Goal: Information Seeking & Learning: Learn about a topic

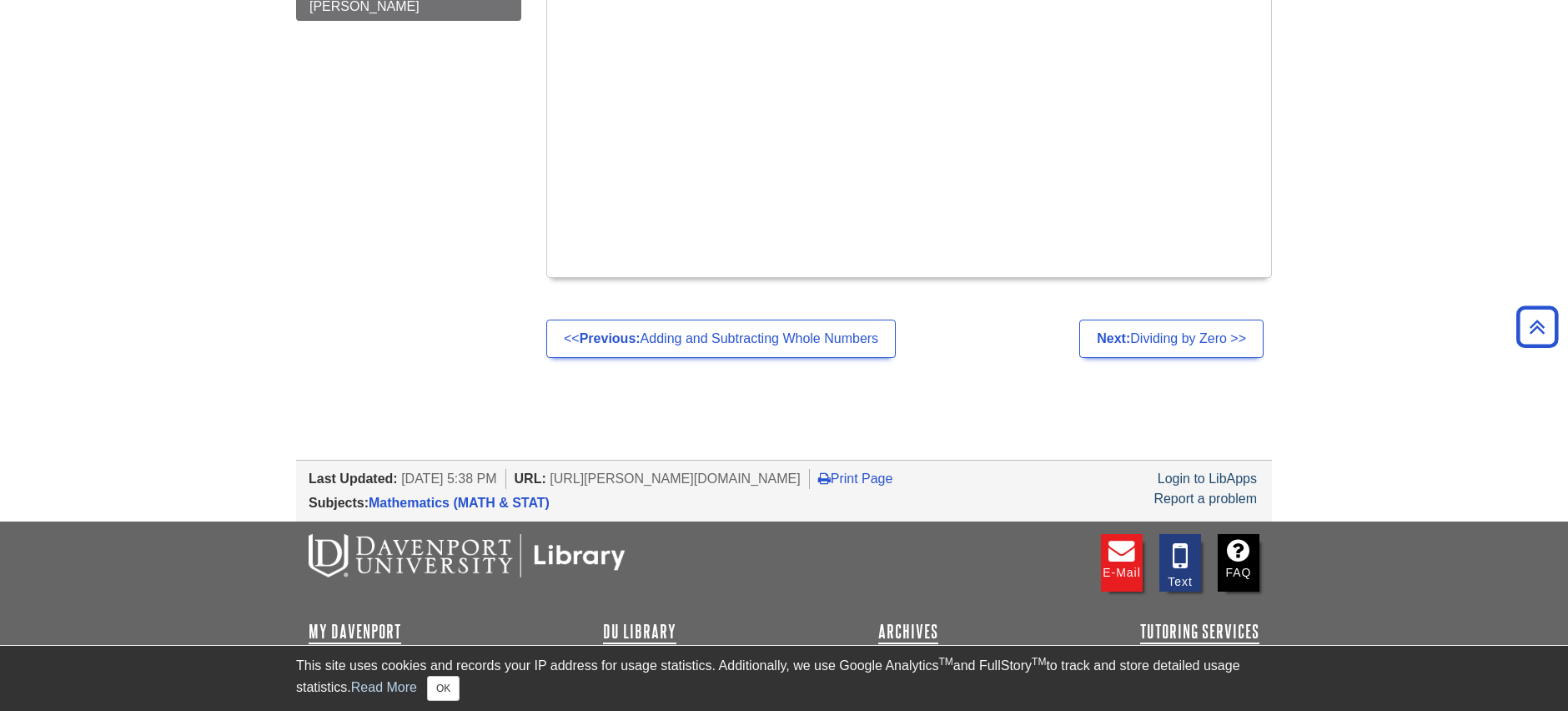
scroll to position [1608, 0]
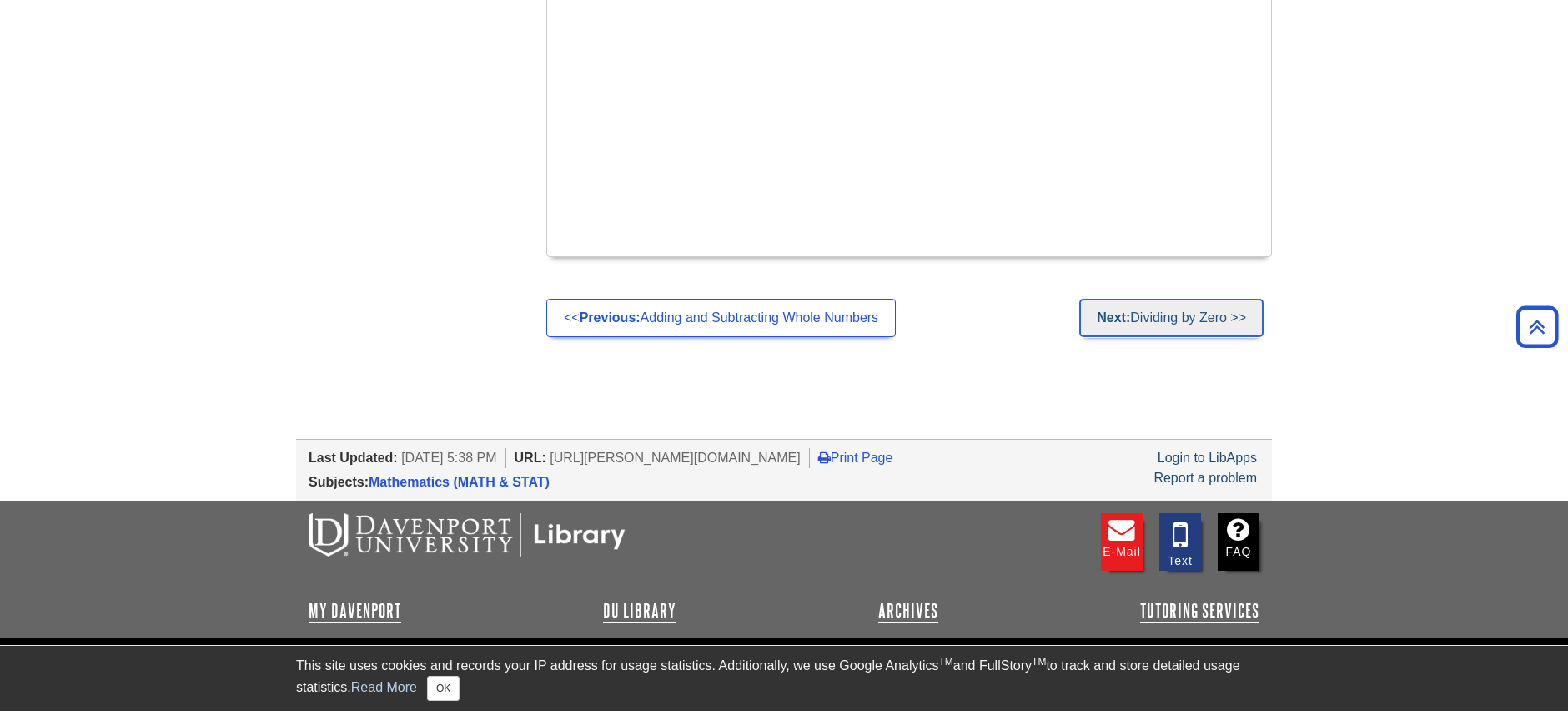
click at [1137, 320] on link "Next: Dividing by Zero >>" at bounding box center [1171, 318] width 184 height 39
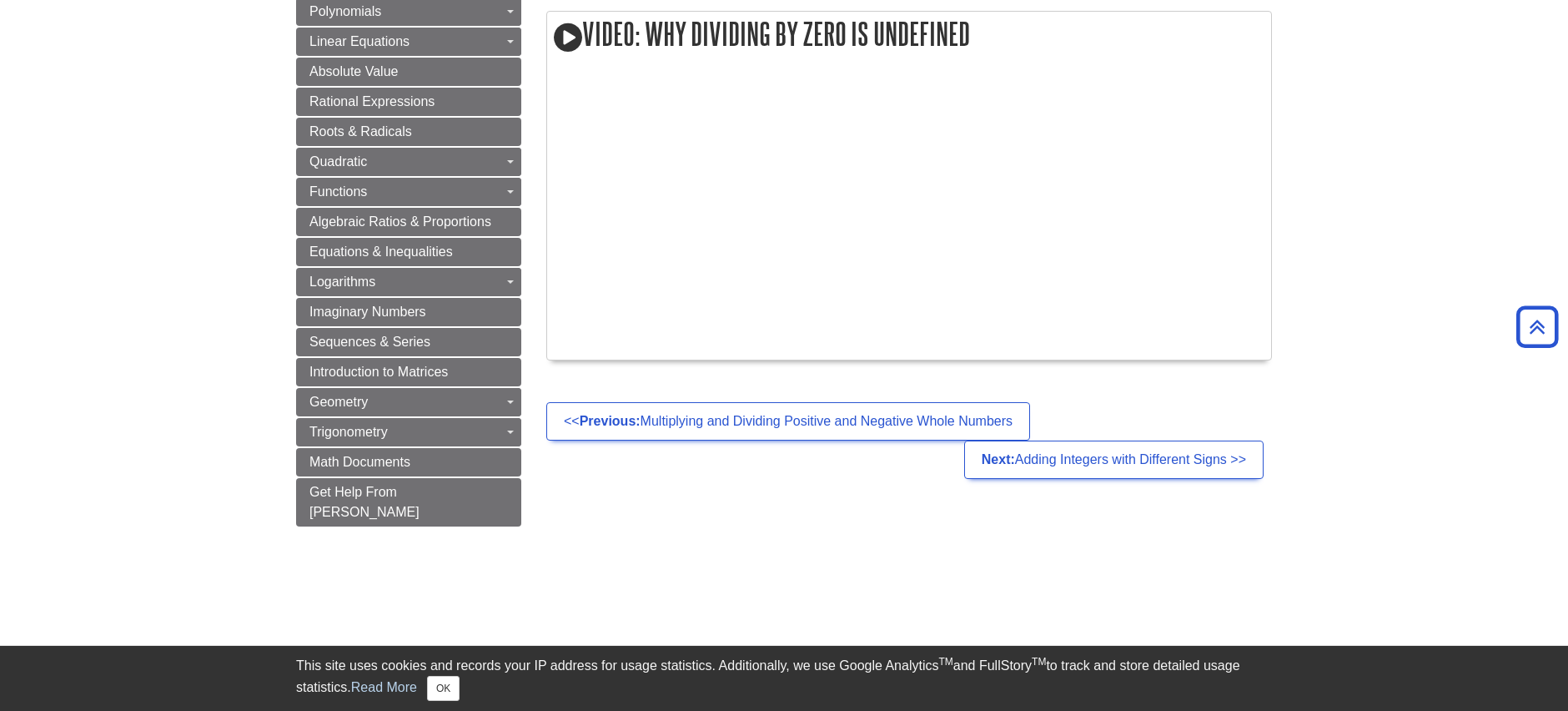
scroll to position [1013, 0]
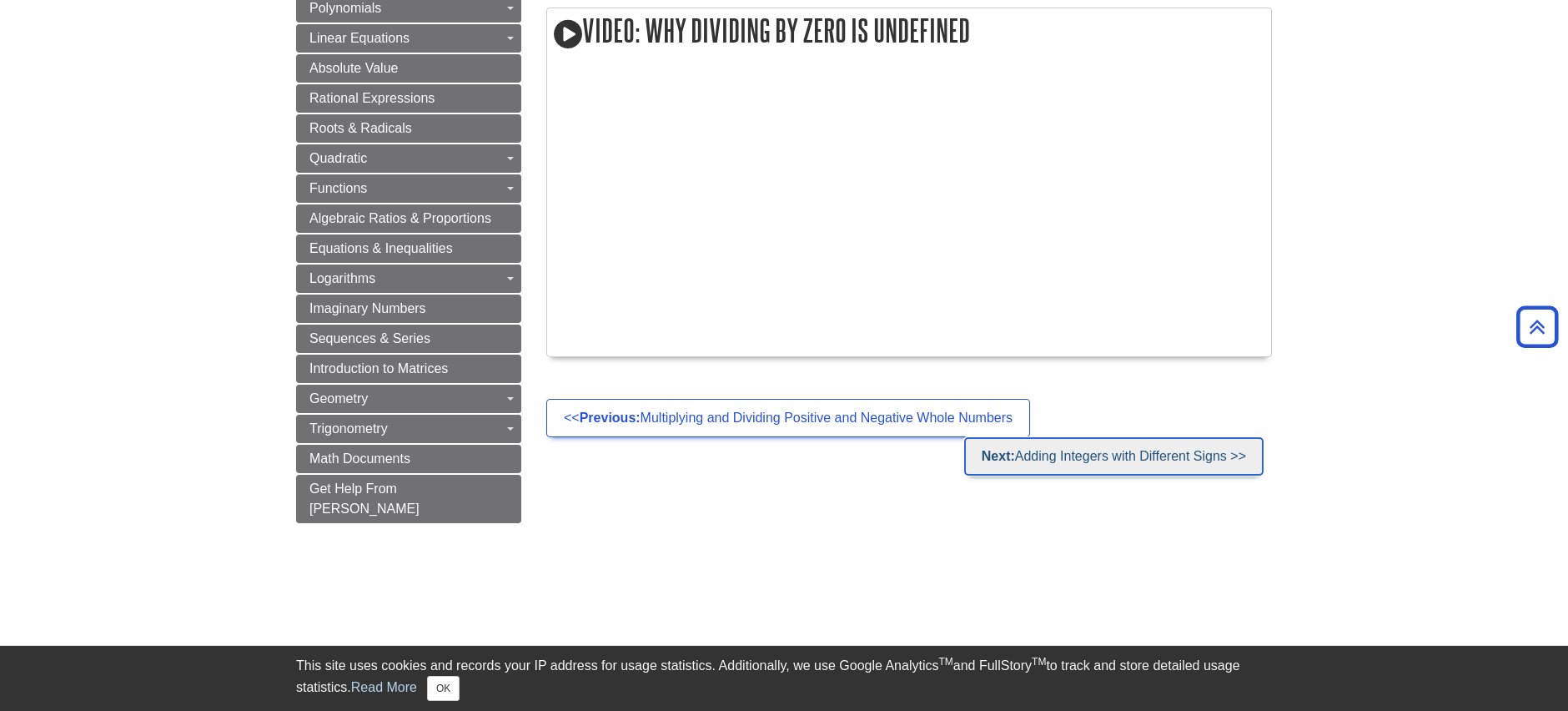
click at [1127, 462] on link "Next: Adding Integers with Different Signs >>" at bounding box center [1114, 457] width 300 height 39
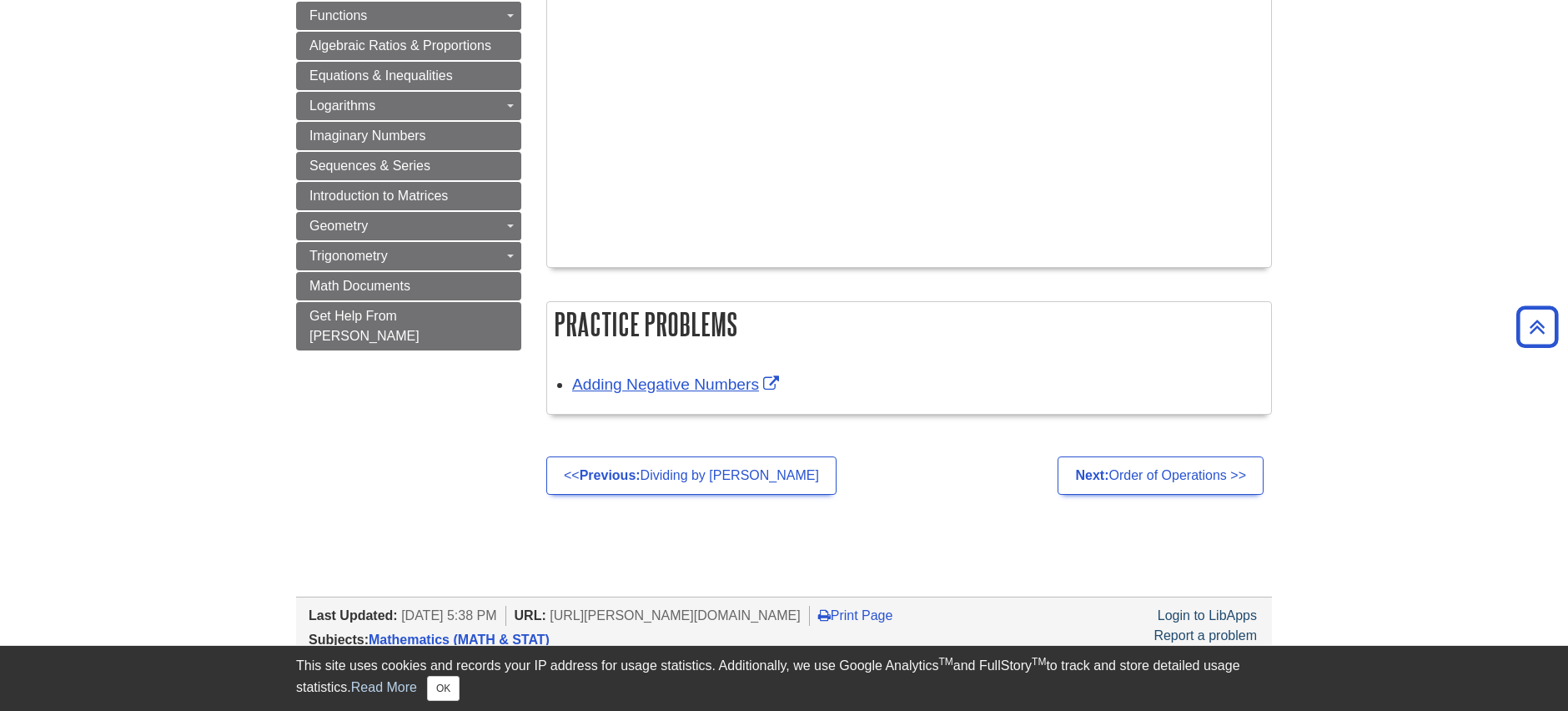
scroll to position [1220, 0]
click at [1130, 474] on link "Next: Order of Operations >>" at bounding box center [1160, 474] width 206 height 39
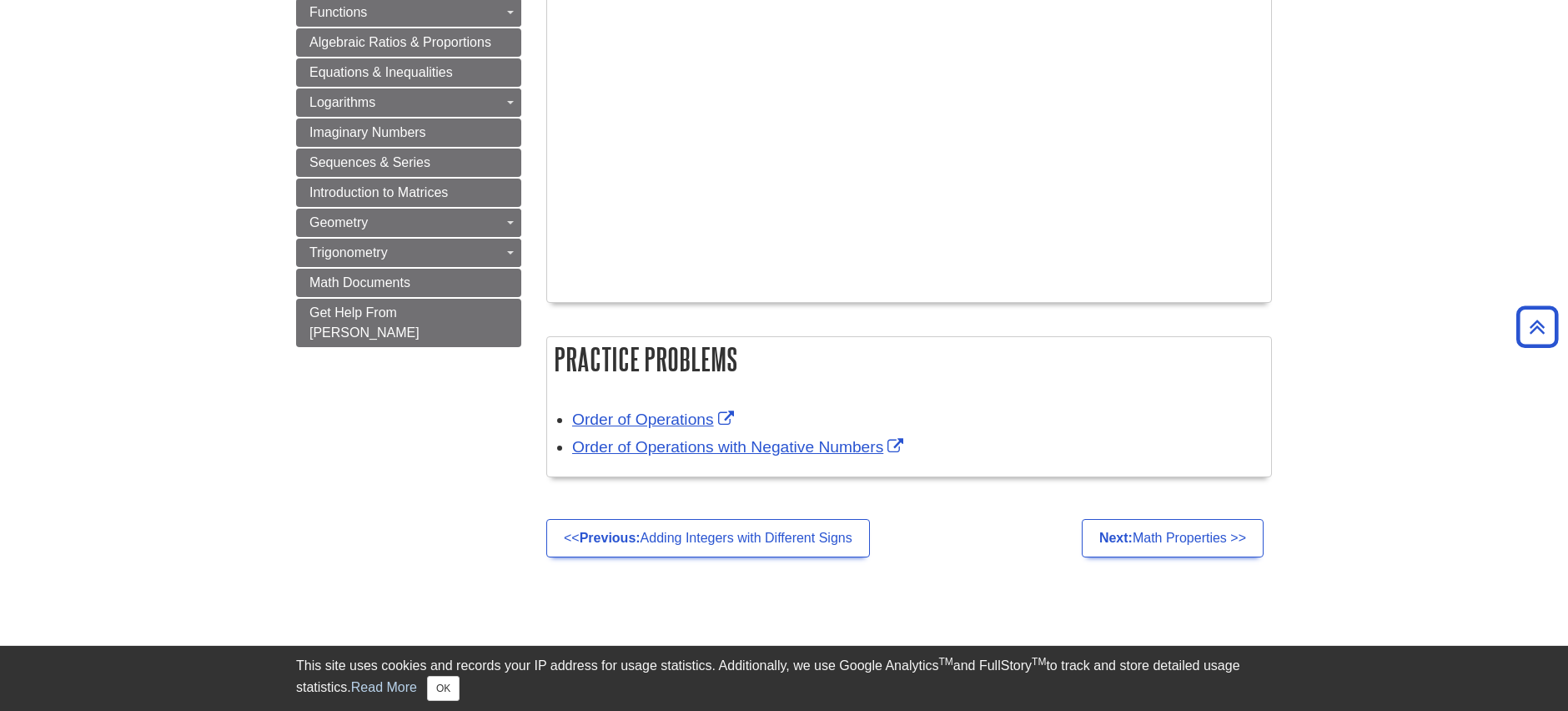
scroll to position [941, 0]
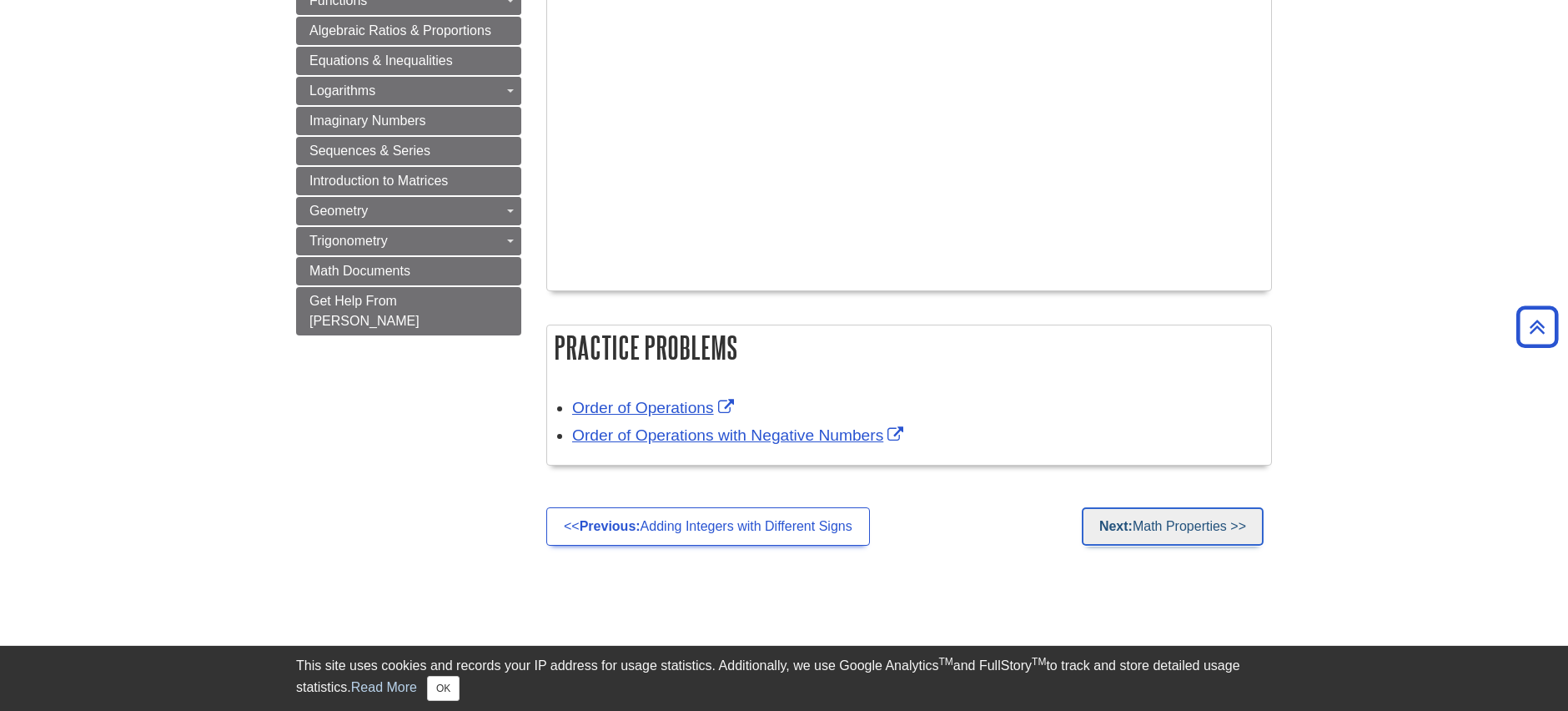
click at [1137, 530] on link "Next: Math Properties >>" at bounding box center [1173, 526] width 182 height 39
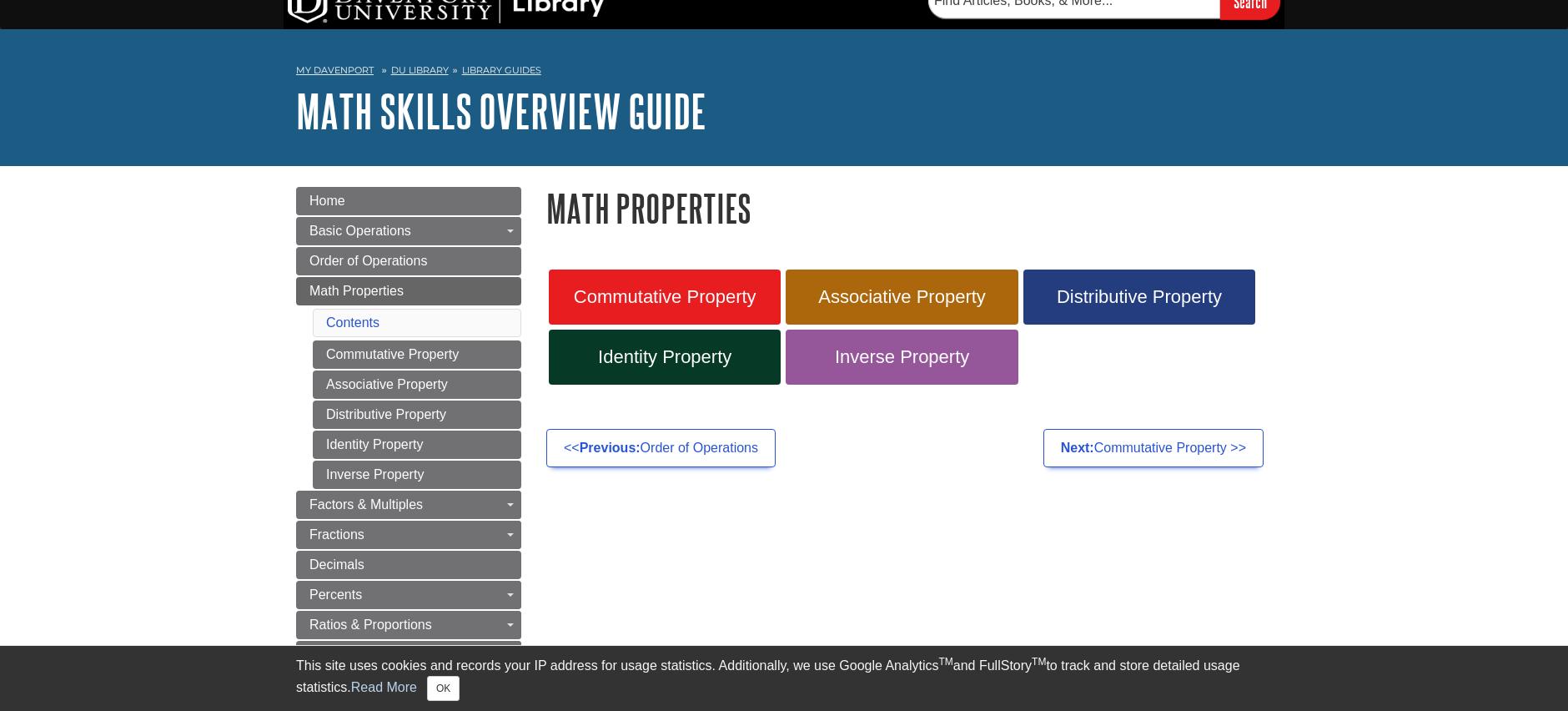
scroll to position [18, 0]
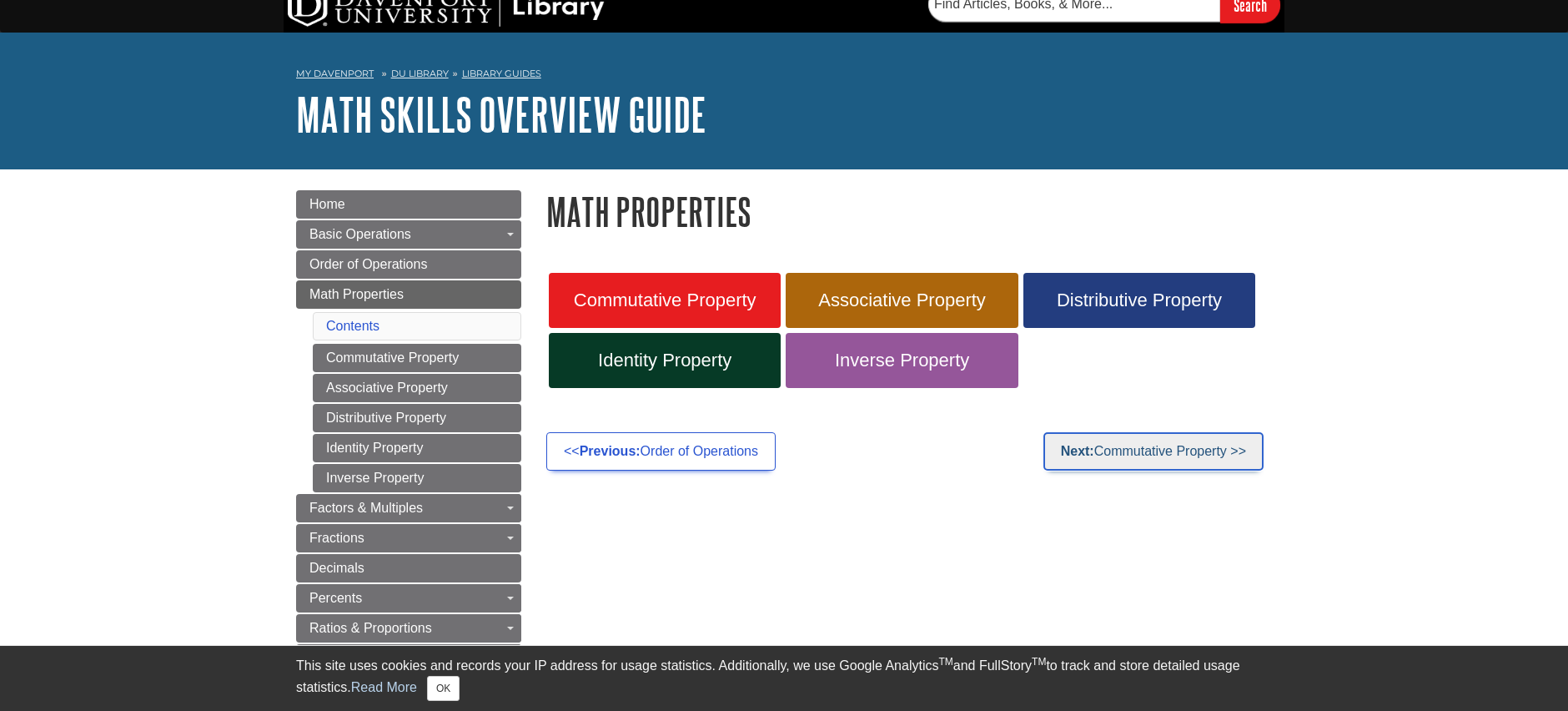
click at [1119, 448] on link "Next: Commutative Property >>" at bounding box center [1153, 451] width 220 height 39
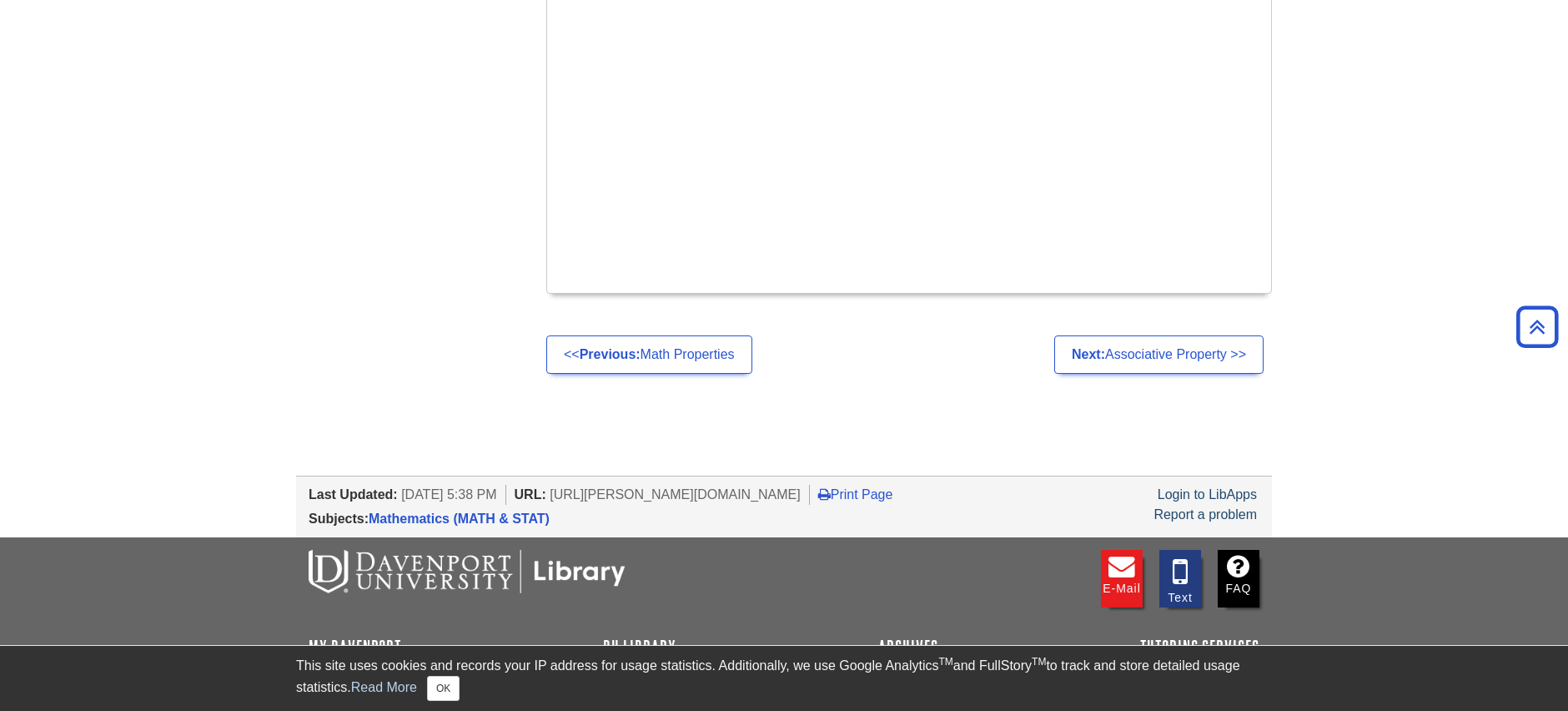
scroll to position [1689, 0]
click at [1105, 357] on link "Next: Associative Property >>" at bounding box center [1159, 354] width 210 height 39
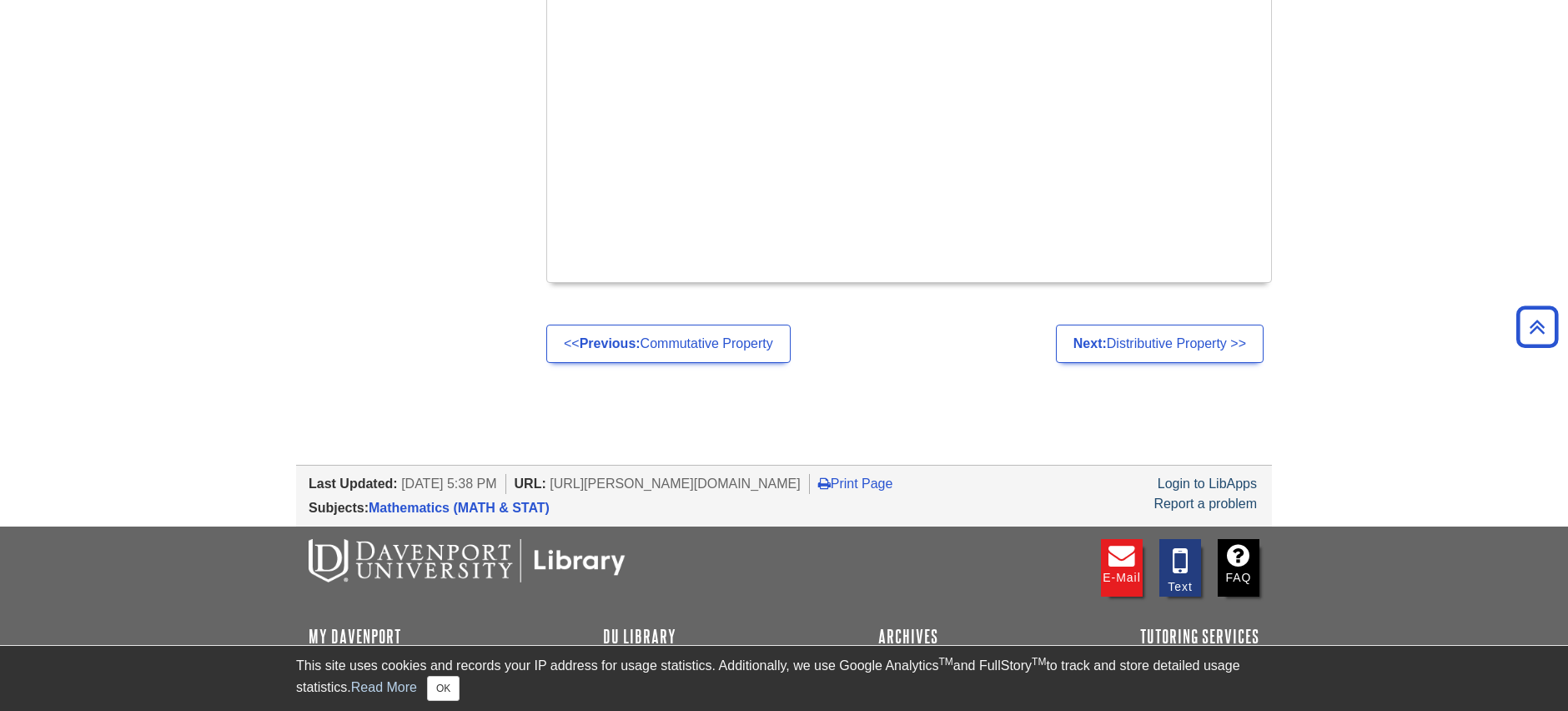
scroll to position [1703, 0]
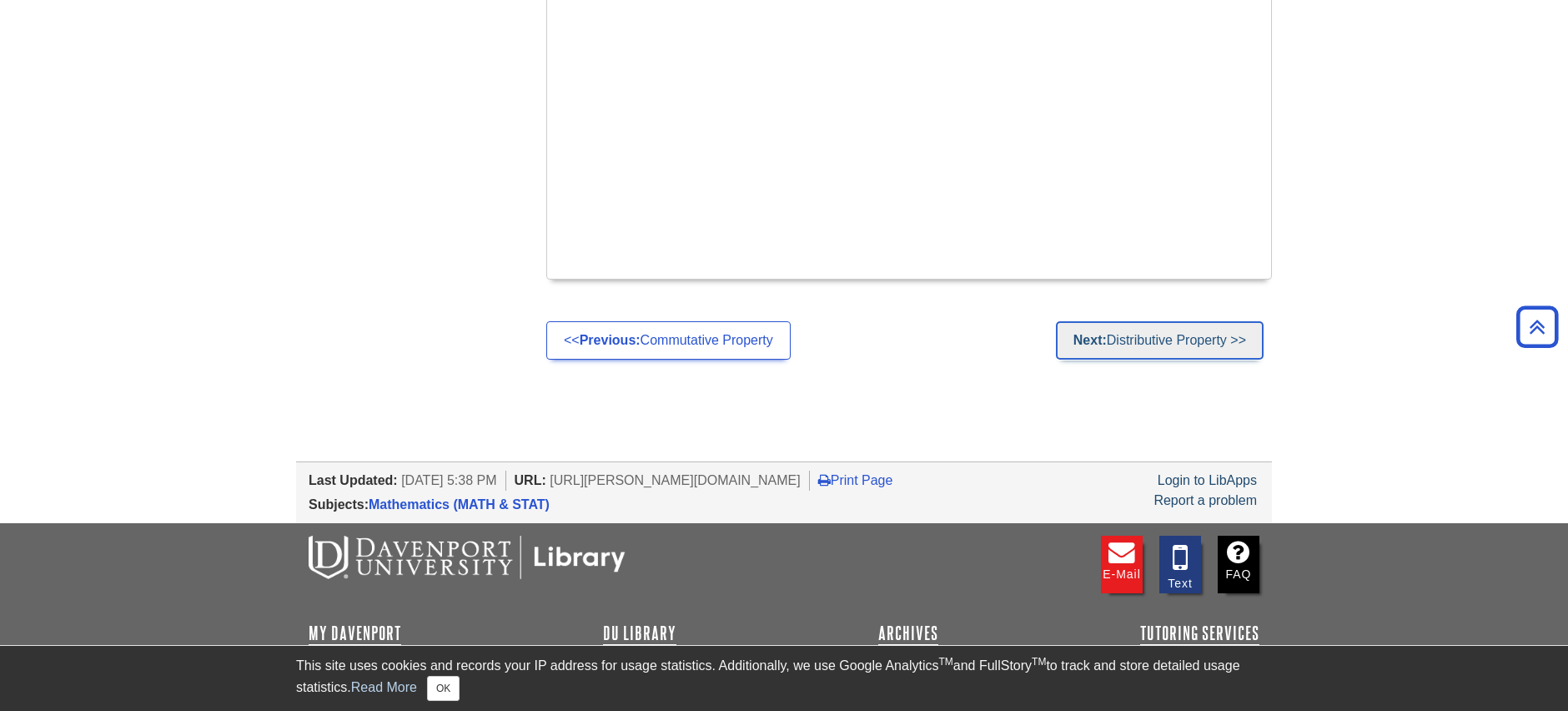
click at [1127, 342] on link "Next: Distributive Property >>" at bounding box center [1160, 340] width 208 height 39
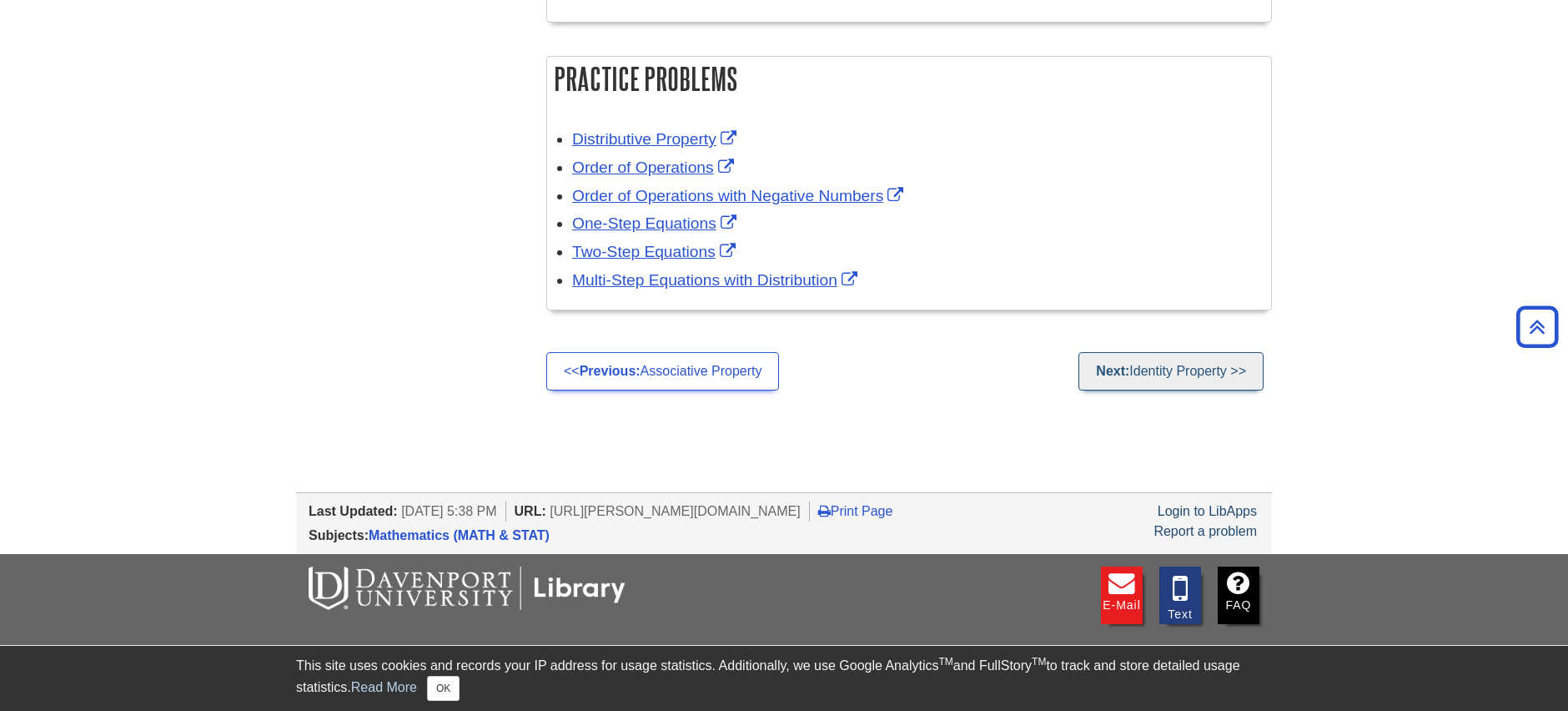
scroll to position [2866, 0]
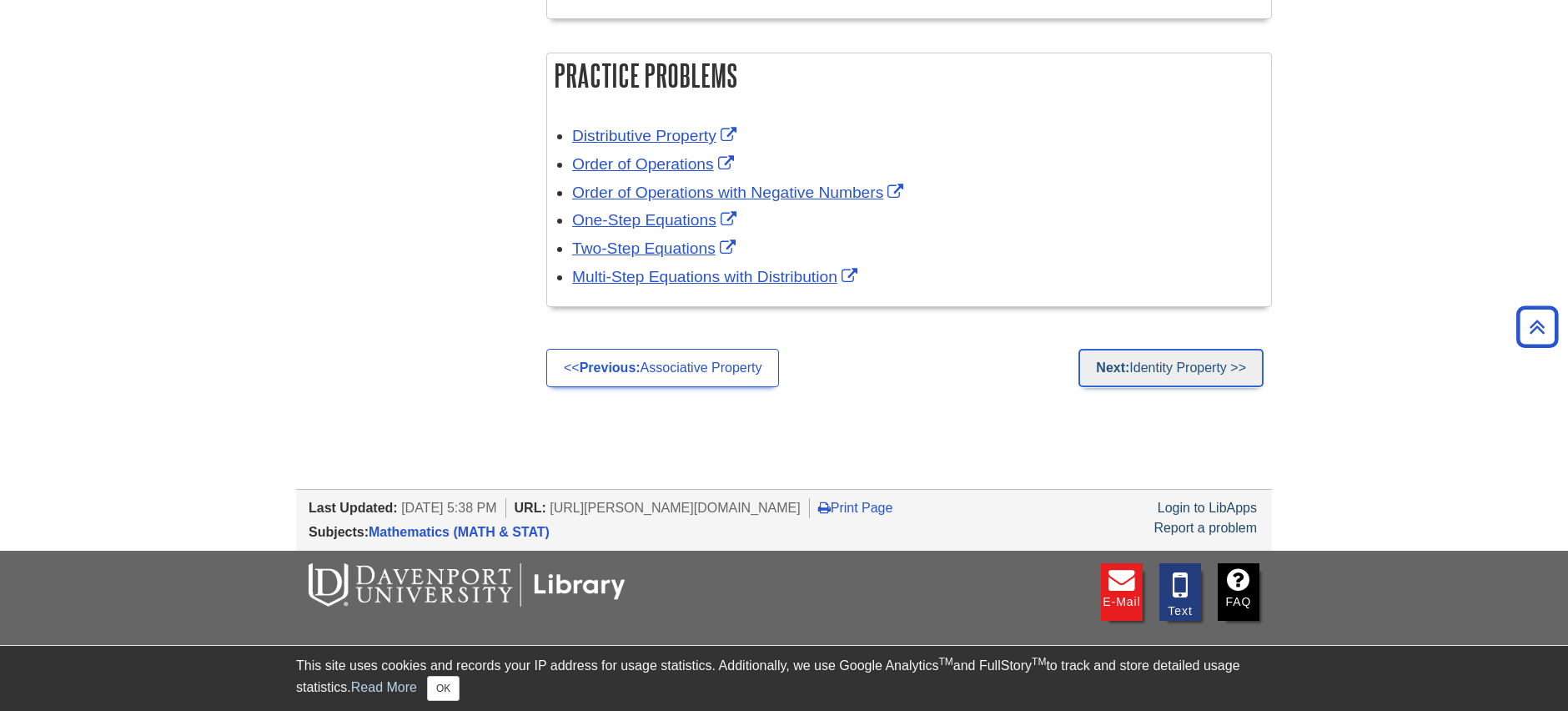
click at [1153, 368] on link "Next: Identity Property >>" at bounding box center [1171, 367] width 185 height 39
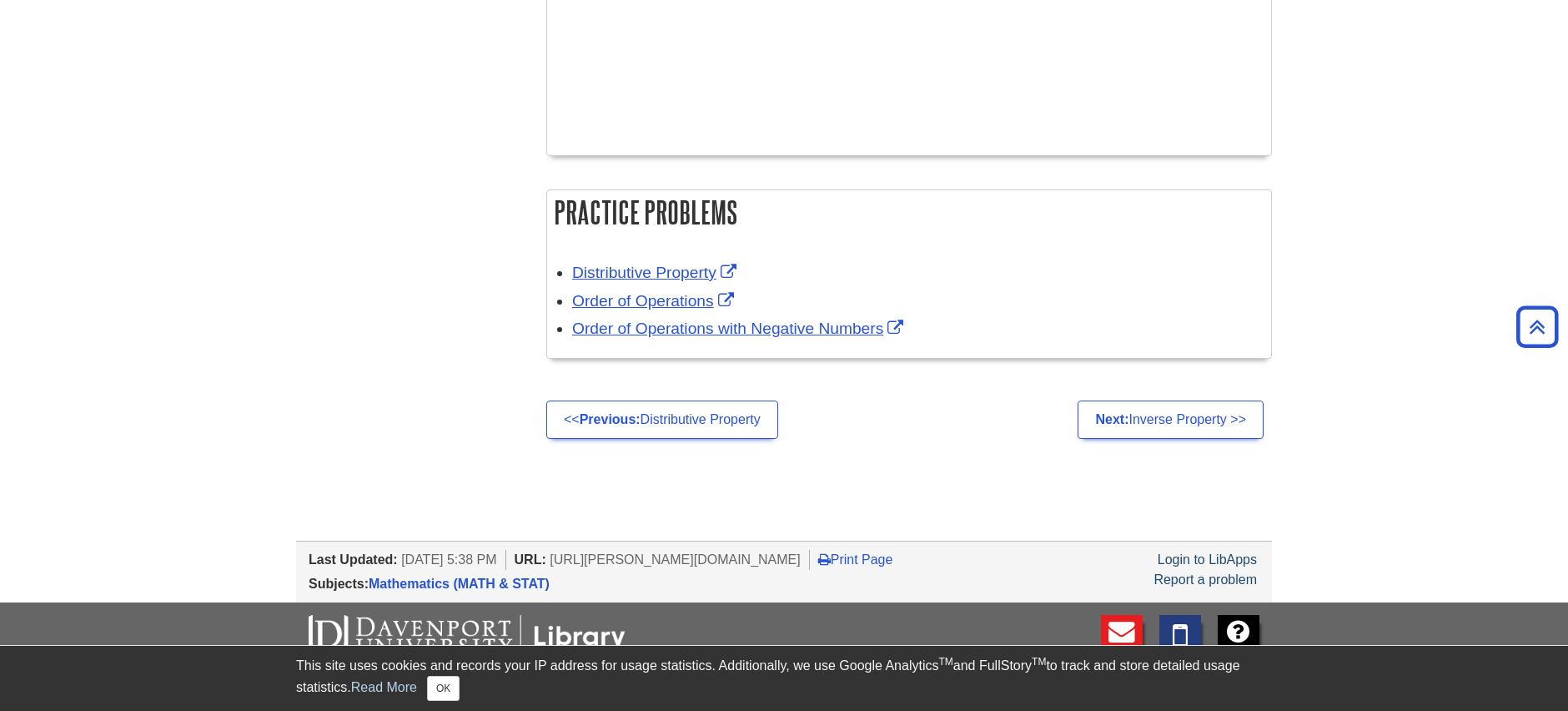
scroll to position [1635, 0]
click at [1155, 424] on link "Next: Inverse Property >>" at bounding box center [1171, 419] width 186 height 39
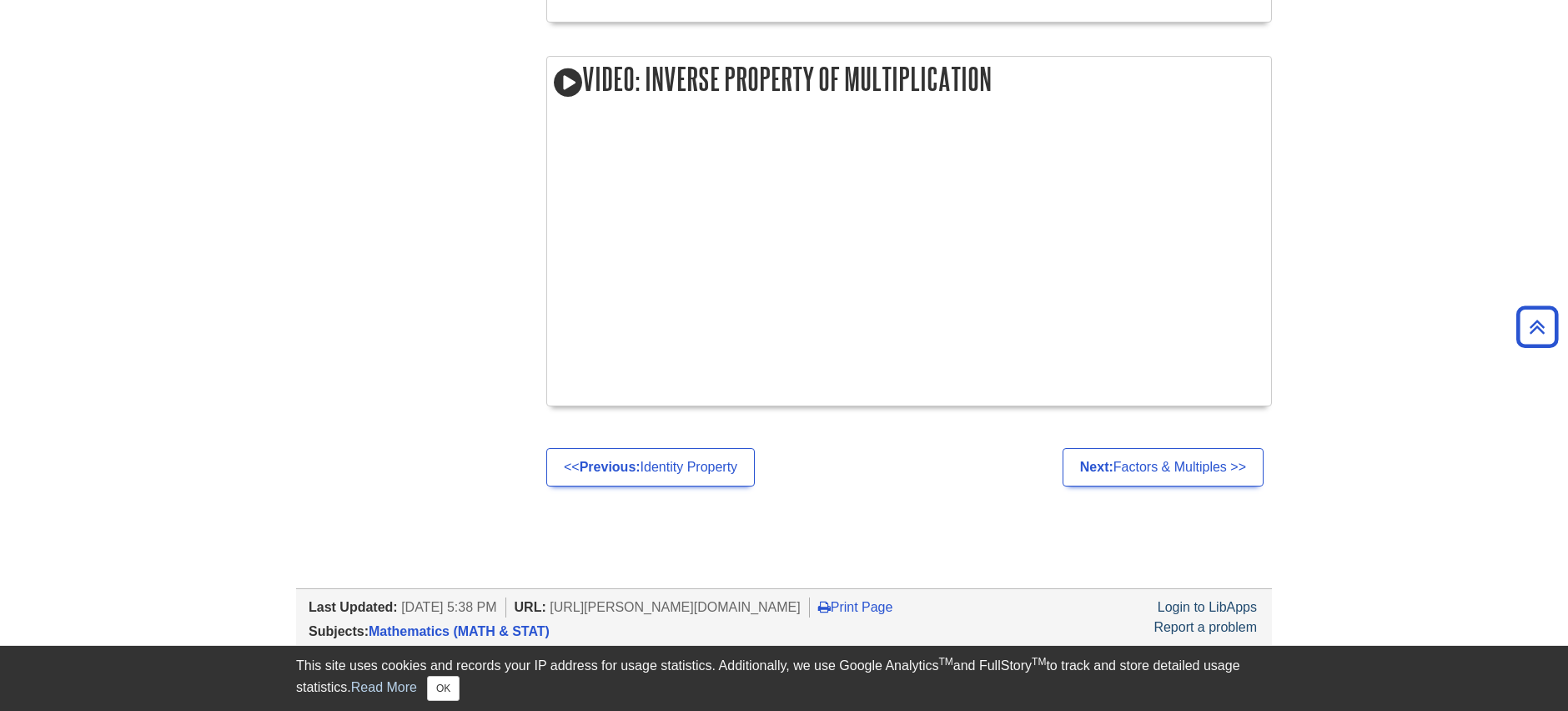
scroll to position [1513, 0]
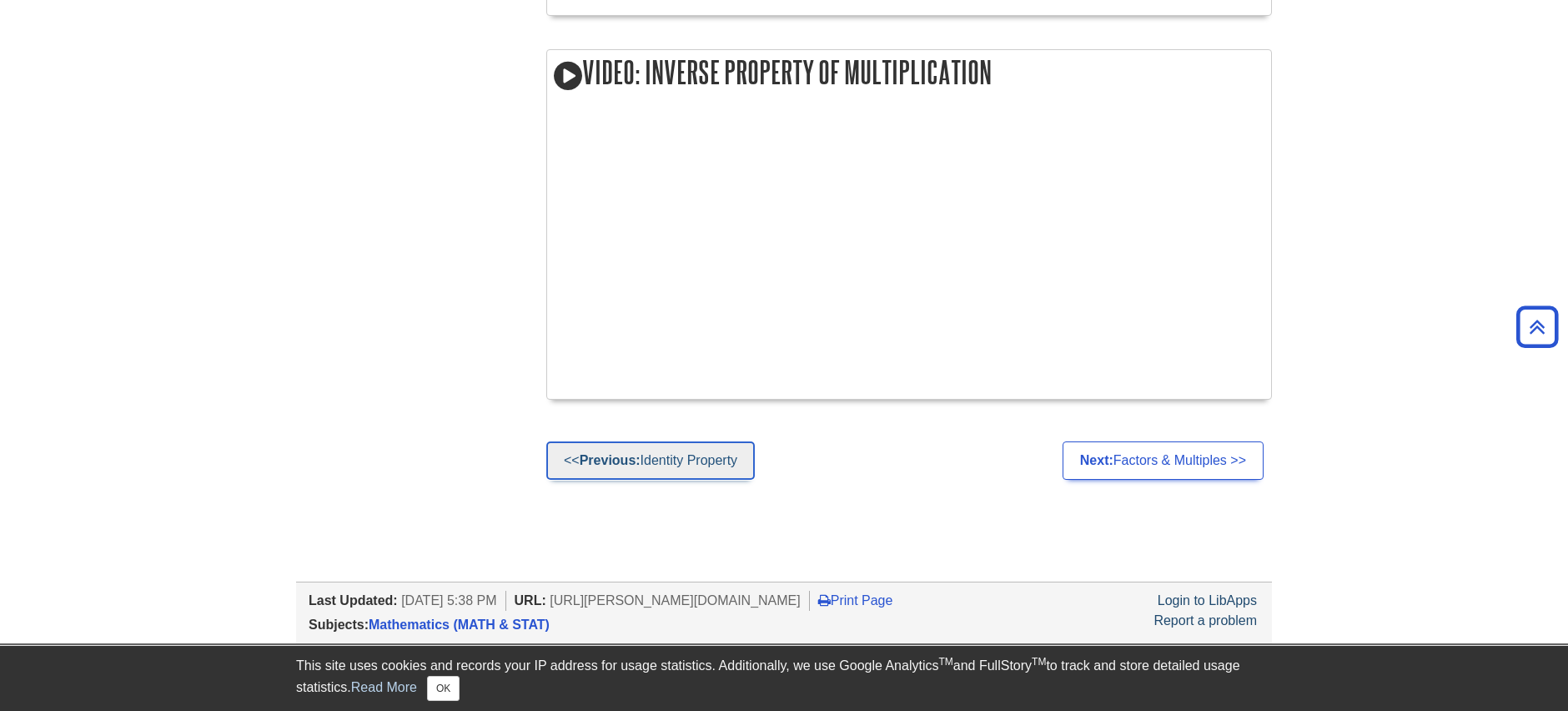
click at [684, 463] on link "<< Previous: Identity Property" at bounding box center [650, 460] width 209 height 39
